Goal: Use online tool/utility: Use online tool/utility

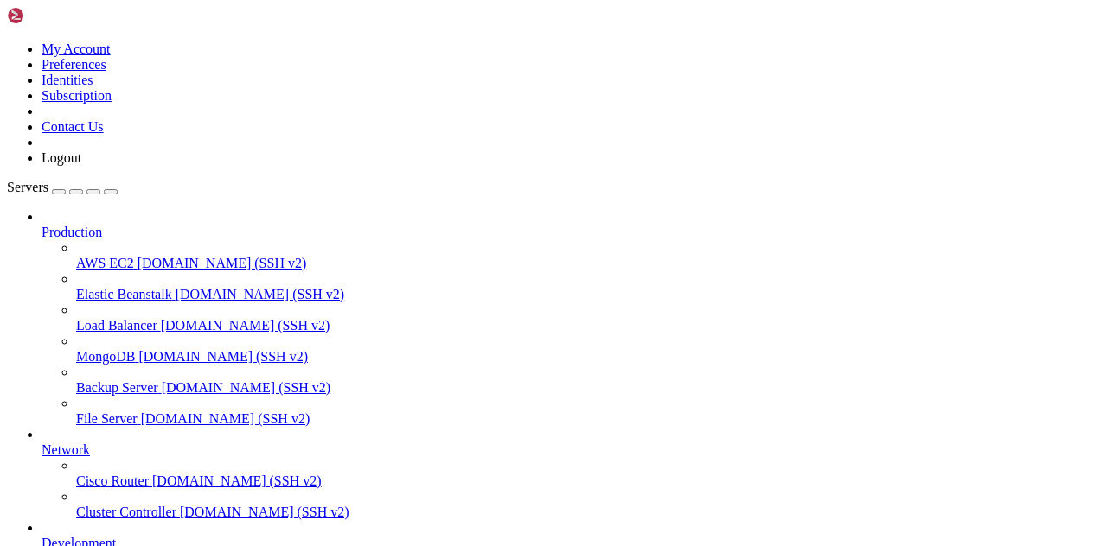
scroll to position [151, 0]
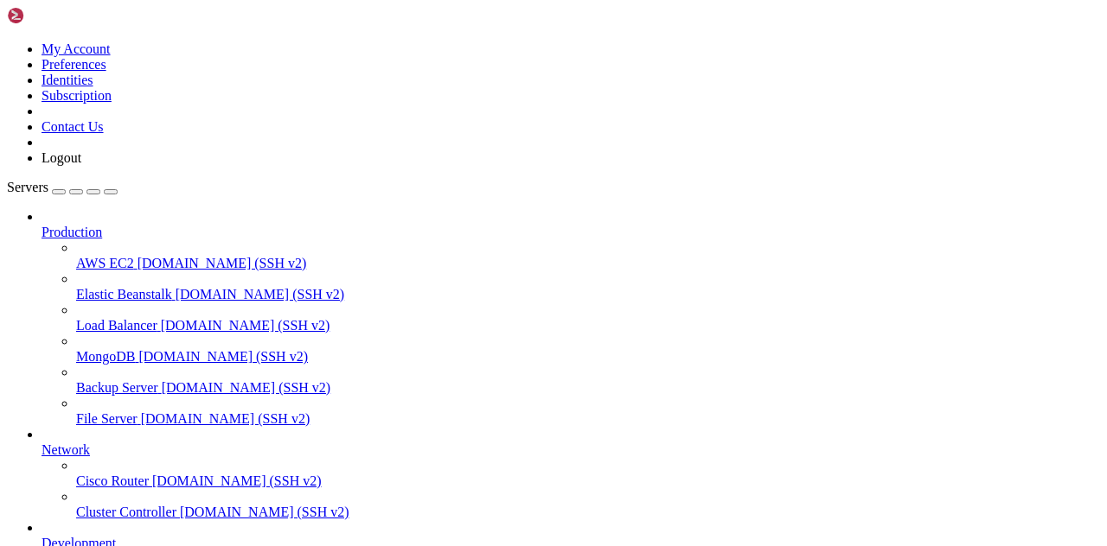
scroll to position [88, 0]
